Goal: Communication & Community: Answer question/provide support

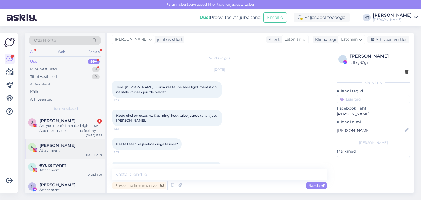
scroll to position [2578, 0]
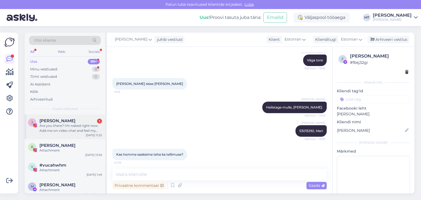
click at [51, 124] on div "Are you there? I'm naked right now. Add me on video chat and feel my body. Mess…" at bounding box center [70, 128] width 63 height 10
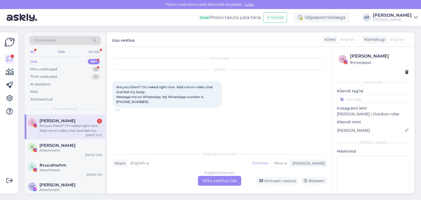
scroll to position [0, 0]
click at [56, 149] on div "Attachment" at bounding box center [70, 150] width 63 height 5
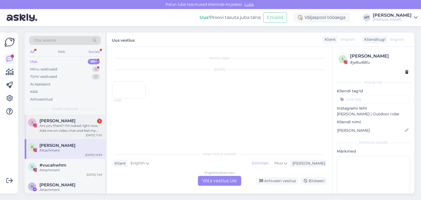
click at [60, 126] on div "Are you there? I'm naked right now. Add me on video chat and feel my body. Mess…" at bounding box center [70, 128] width 63 height 10
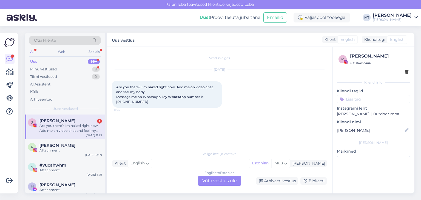
click at [29, 58] on div "Otsi kliente All Web Socials Uus 99+ Minu vestlused 8 Tiimi vestlused 0 AI Assi…" at bounding box center [65, 74] width 81 height 82
click at [35, 62] on div "Uus" at bounding box center [33, 61] width 7 height 5
click at [66, 126] on div "Are you there? I'm naked right now. Add me on video chat and feel my body. Mess…" at bounding box center [70, 128] width 63 height 10
click at [49, 70] on div "Minu vestlused" at bounding box center [43, 69] width 27 height 5
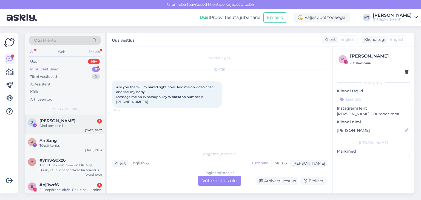
click at [52, 121] on span "[PERSON_NAME]" at bounding box center [57, 120] width 36 height 5
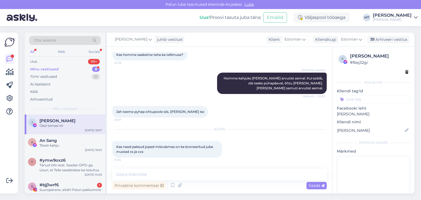
scroll to position [2705, 0]
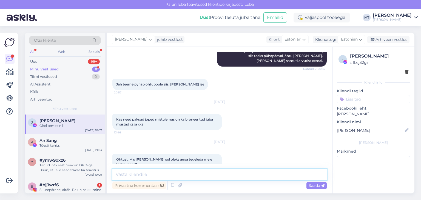
click at [140, 172] on textarea at bounding box center [219, 175] width 214 height 12
type textarea "T"
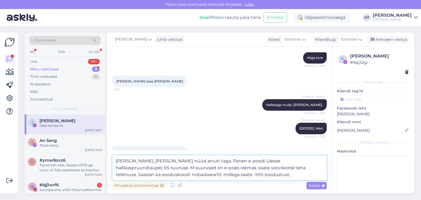
scroll to position [2718, 0]
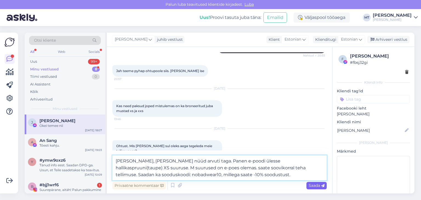
type textarea "[PERSON_NAME], [PERSON_NAME] nüüd arvuti taga. Panen e-poodi ülesse hallikaspru…"
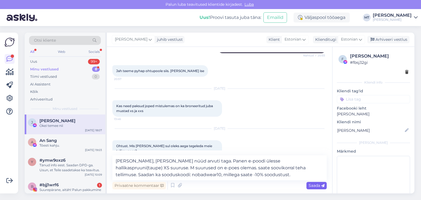
click at [315, 185] on span "Saada" at bounding box center [317, 185] width 16 height 5
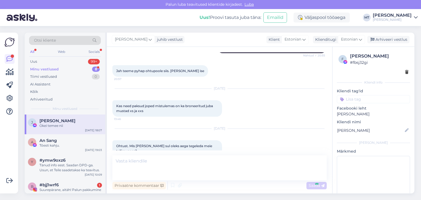
scroll to position [2743, 0]
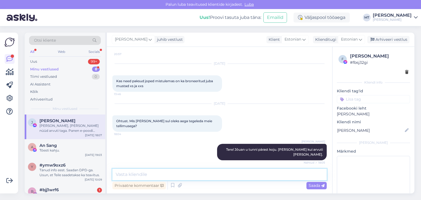
click at [148, 173] on textarea at bounding box center [219, 175] width 214 height 12
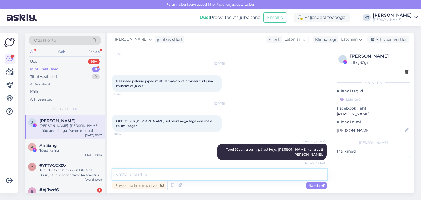
click at [140, 174] on textarea at bounding box center [219, 175] width 214 height 12
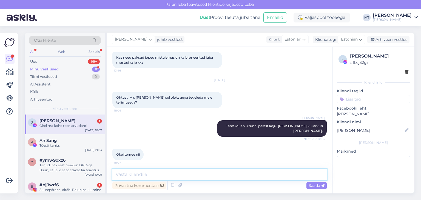
click at [147, 175] on textarea at bounding box center [219, 175] width 214 height 12
click at [134, 175] on textarea at bounding box center [219, 175] width 214 height 12
type textarea "Teeme nii! :)"
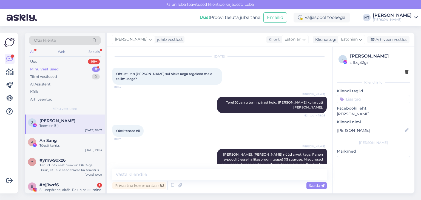
click at [47, 69] on div "Minu vestlused" at bounding box center [44, 69] width 29 height 5
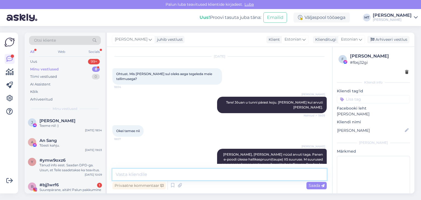
click at [134, 172] on textarea at bounding box center [219, 175] width 214 height 12
type textarea "panin üles"
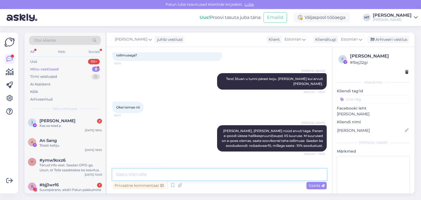
scroll to position [2866, 0]
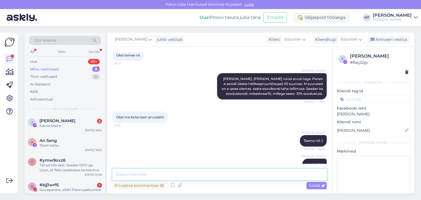
click at [138, 174] on textarea at bounding box center [219, 175] width 214 height 12
click at [129, 177] on textarea at bounding box center [219, 175] width 214 height 12
type textarea "ma loodan, et saab ka vähem panna"
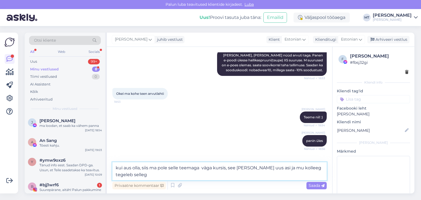
type textarea "kui aus olla, siis ma pole selle teemaga väga kursis, see [PERSON_NAME] uus asi…"
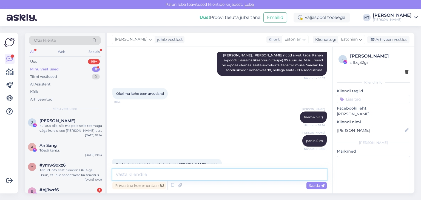
scroll to position [2918, 0]
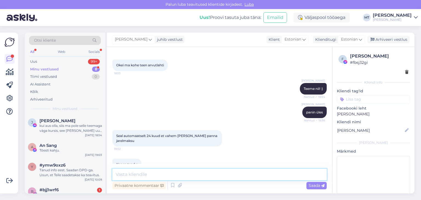
click at [123, 175] on textarea at bounding box center [219, 175] width 214 height 12
click at [161, 173] on textarea at bounding box center [219, 175] width 214 height 12
type textarea "proovige, kas saab muuta käsitsi"
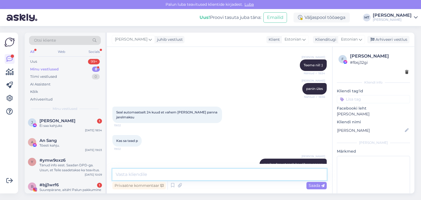
scroll to position [2965, 0]
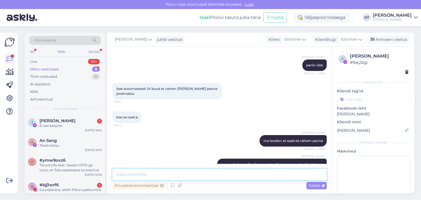
click at [125, 175] on textarea at bounding box center [219, 175] width 214 height 12
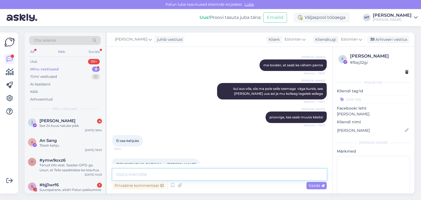
scroll to position [3041, 0]
type textarea "kohe uurin asja"
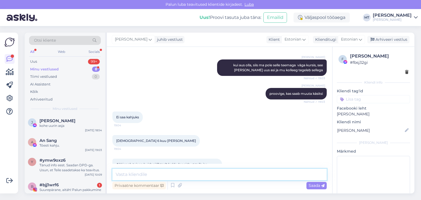
scroll to position [3088, 0]
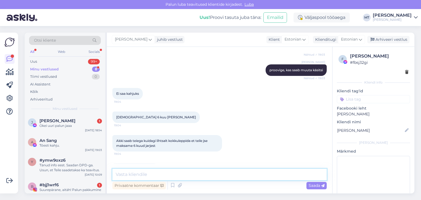
click at [130, 171] on textarea at bounding box center [219, 175] width 214 height 12
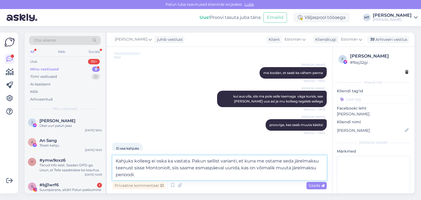
scroll to position [3101, 0]
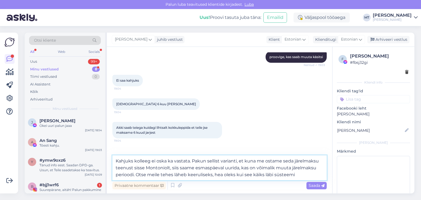
click at [136, 175] on textarea "Kahjuks kolleeg ei oska ka vastata. Pakun sellist varianti, et kuna me ostame s…" at bounding box center [219, 167] width 214 height 25
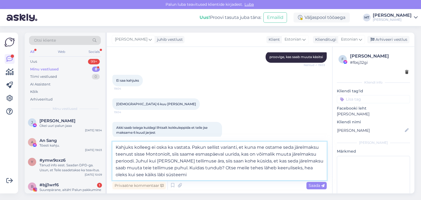
click at [168, 177] on textarea "Kahjuks kolleeg ei oska ka vastata. Pakun sellist varianti, et kuna me ostame s…" at bounding box center [219, 161] width 214 height 39
type textarea "Kahjuks kolleeg ei oska ka vastata. Pakun sellist varianti, et kuna me ostame s…"
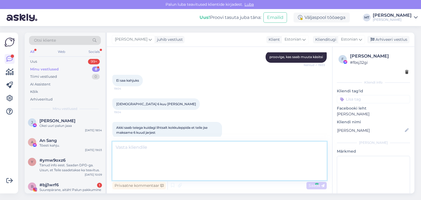
scroll to position [3141, 0]
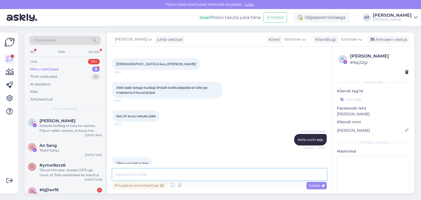
click at [119, 174] on textarea at bounding box center [219, 175] width 214 height 12
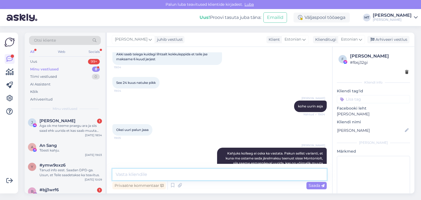
click at [149, 175] on textarea at bounding box center [219, 175] width 214 height 12
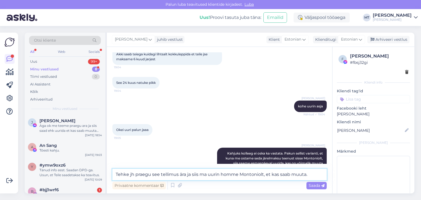
click at [254, 176] on textarea "Tehke jh praegu see tellimus ära ja siis ma uurin homme Montoniolt, et kas saab…" at bounding box center [219, 175] width 214 height 12
click at [262, 174] on textarea "Tehke jh praegu see tellimus ära ja siis ma uurin homme Montoniolt, et kas saab…" at bounding box center [219, 175] width 214 height 12
type textarea "Tehke jh praegu see tellimus ära ja siis ma uurin homme Montonio`lt, et kas saa…"
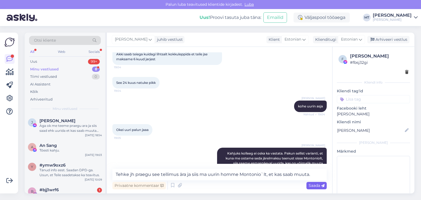
click at [315, 187] on span "Saada" at bounding box center [317, 185] width 16 height 5
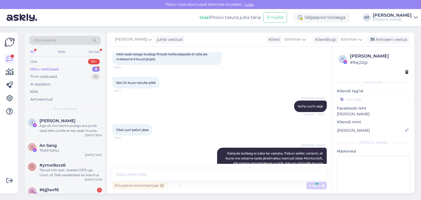
scroll to position [3203, 0]
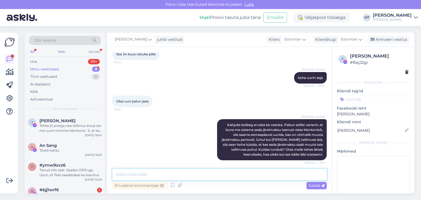
click at [130, 175] on textarea at bounding box center [219, 175] width 214 height 12
type textarea "24 kuud on tõesti liiga pikk aeg"
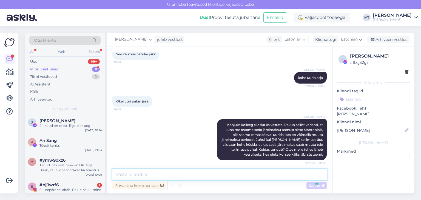
scroll to position [3227, 0]
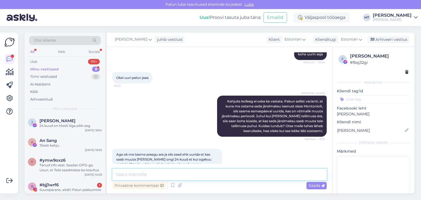
click at [131, 176] on textarea at bounding box center [219, 175] width 214 height 12
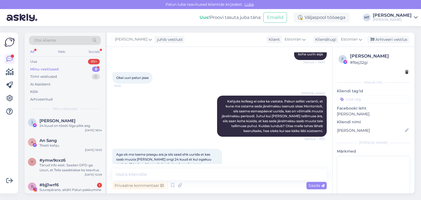
click at [50, 69] on div "Minu vestlused" at bounding box center [44, 69] width 29 height 5
click at [38, 61] on div "Uus 99+" at bounding box center [65, 62] width 72 height 8
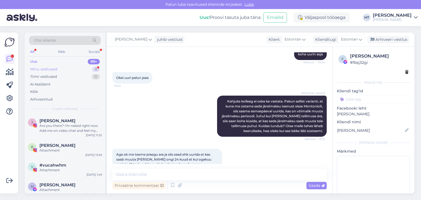
click at [46, 69] on div "Minu vestlused" at bounding box center [43, 69] width 27 height 5
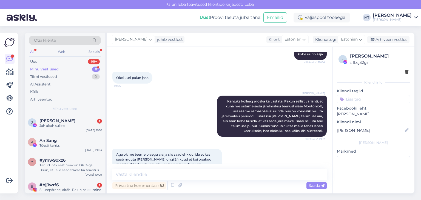
scroll to position [3251, 0]
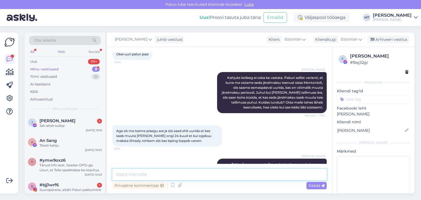
click at [137, 175] on textarea at bounding box center [219, 175] width 214 height 12
type textarea "Tänud teile ka!Ja"
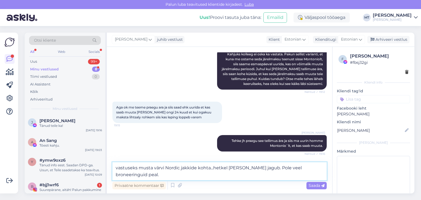
click at [212, 169] on textarea "vastuseks musta värvi Nordic jakkide kohta...hetkel [PERSON_NAME] jagub. Pole v…" at bounding box center [219, 171] width 214 height 18
click at [119, 166] on textarea "vastuseks musta värvi Nordic jakkide kohta, et hetkel [PERSON_NAME] jagub. Pole…" at bounding box center [219, 171] width 214 height 18
type textarea "Vastuseks musta värvi Nordic jakkide kohta, et hetkel [PERSON_NAME] jagub. Pole…"
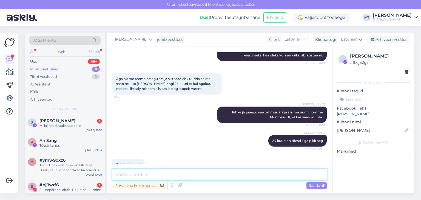
scroll to position [3326, 0]
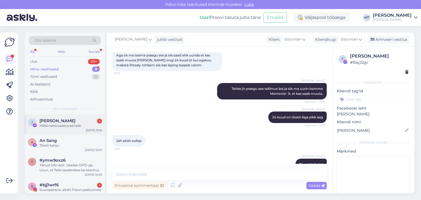
click at [57, 125] on div "Millal need saabuvad teile" at bounding box center [70, 125] width 63 height 5
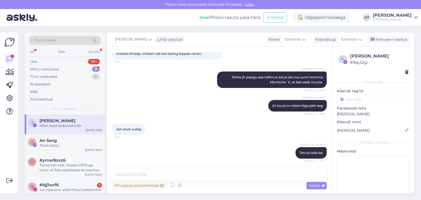
scroll to position [2806, 0]
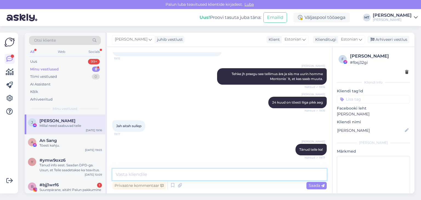
click at [145, 170] on textarea at bounding box center [219, 175] width 214 height 12
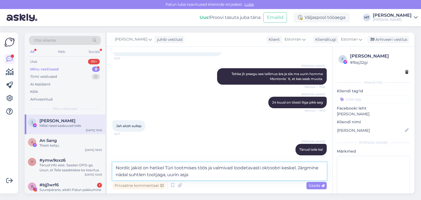
type textarea "Nordic jakid on hetkel Türi tootmises töös ja valmivad loodetavasti oktoobri ke…"
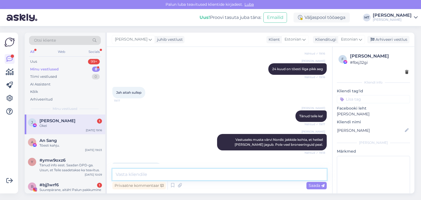
scroll to position [2863, 0]
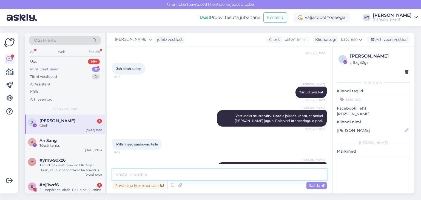
click at [144, 174] on textarea at bounding box center [219, 175] width 214 height 12
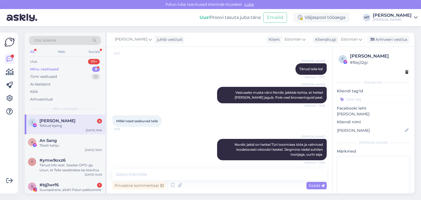
click at [60, 123] on div "Tehtud leping" at bounding box center [70, 125] width 63 height 5
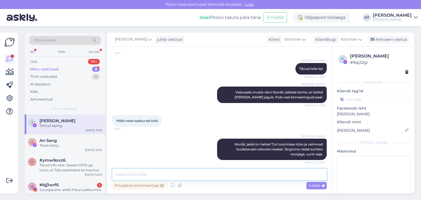
click at [128, 172] on textarea at bounding box center [219, 175] width 214 height 12
click at [124, 178] on textarea at bounding box center [219, 175] width 214 height 12
type textarea "Suured tänud!"
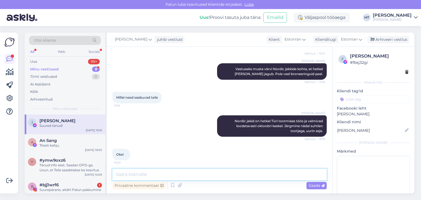
click at [138, 175] on textarea at bounding box center [219, 175] width 214 height 12
